Goal: Navigation & Orientation: Find specific page/section

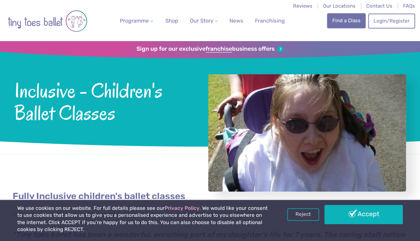
click at [342, 18] on link "Find a Class" at bounding box center [346, 20] width 39 height 15
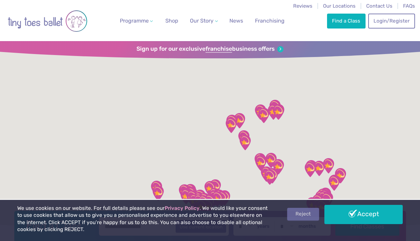
click at [301, 219] on link "Reject" at bounding box center [303, 214] width 32 height 13
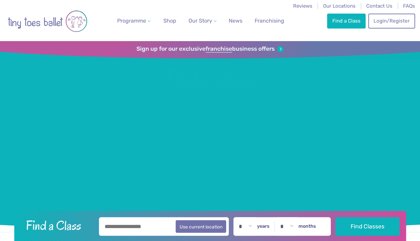
click at [20, 166] on div at bounding box center [210, 136] width 420 height 191
